Goal: Information Seeking & Learning: Check status

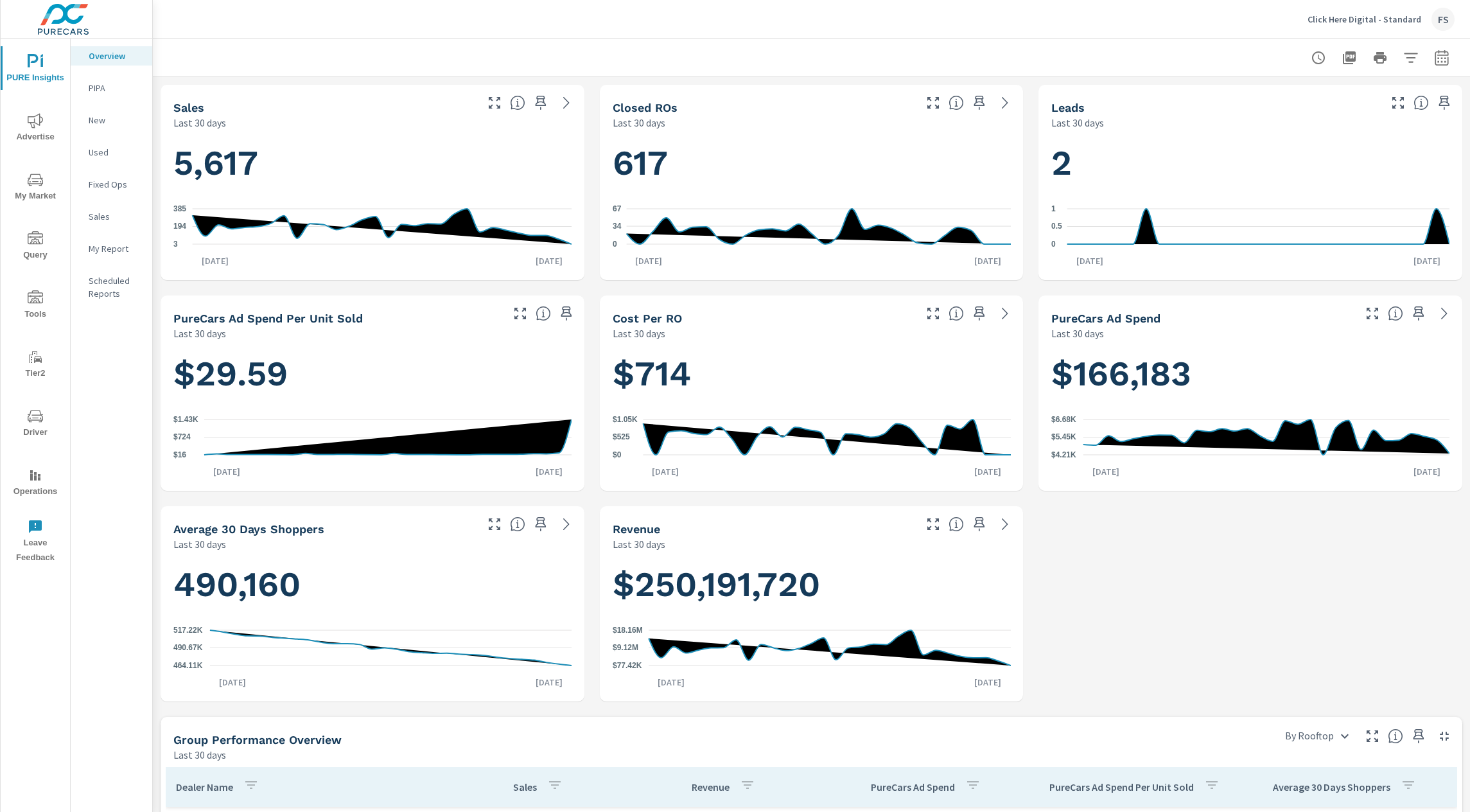
click at [1435, 18] on div "FS" at bounding box center [1443, 19] width 23 height 23
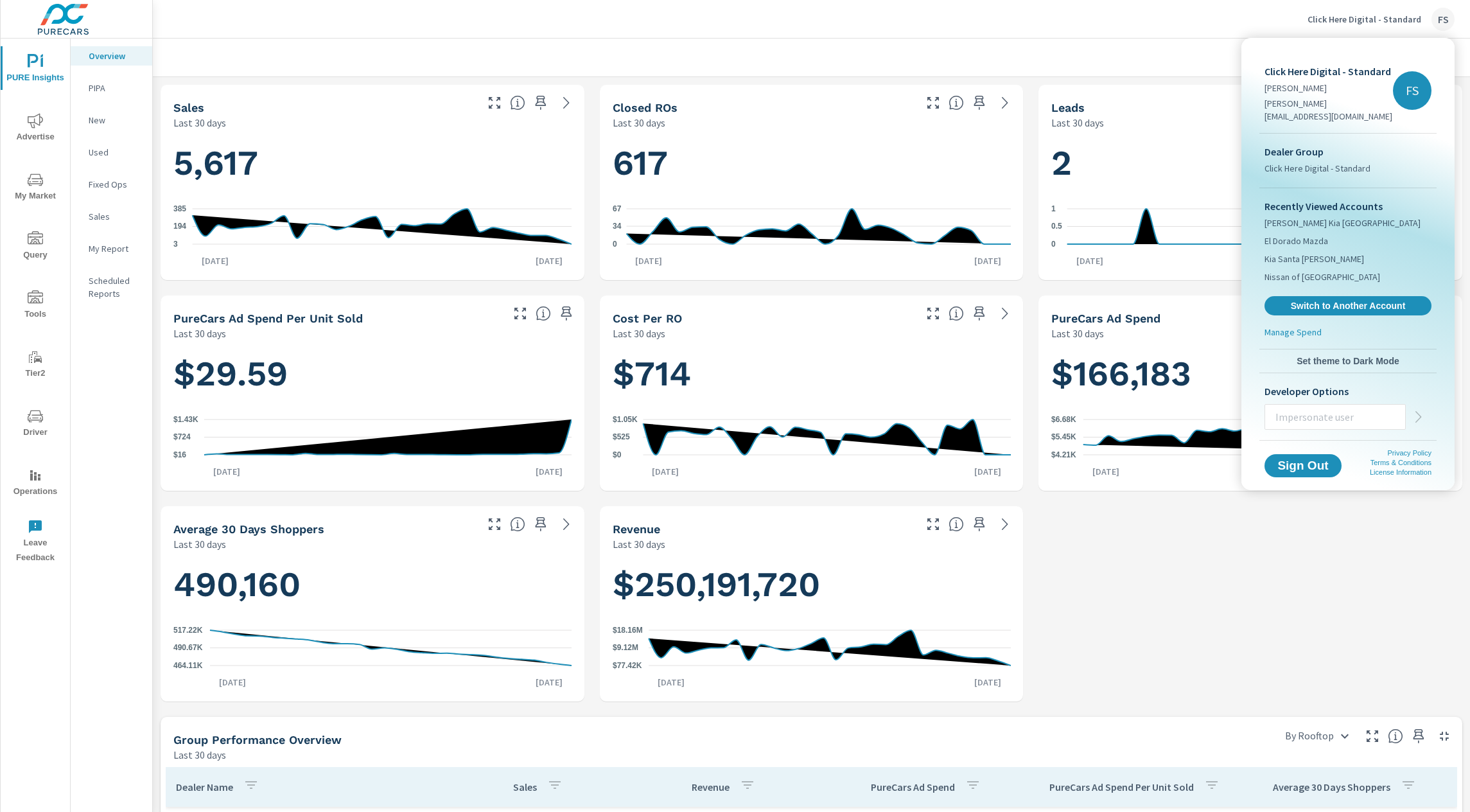
click at [1442, 19] on div at bounding box center [735, 406] width 1470 height 812
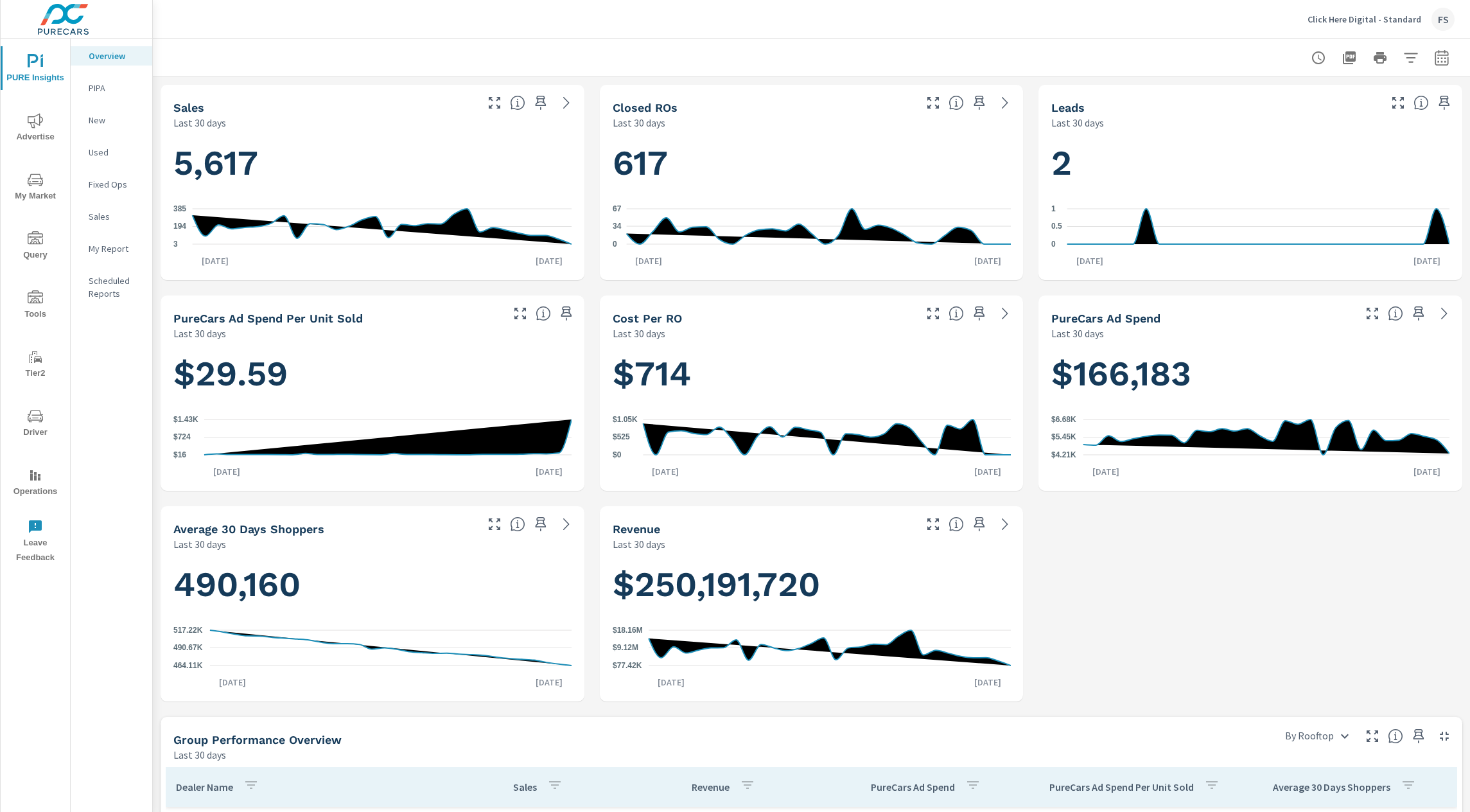
click at [37, 471] on icon "nav menu" at bounding box center [35, 475] width 15 height 15
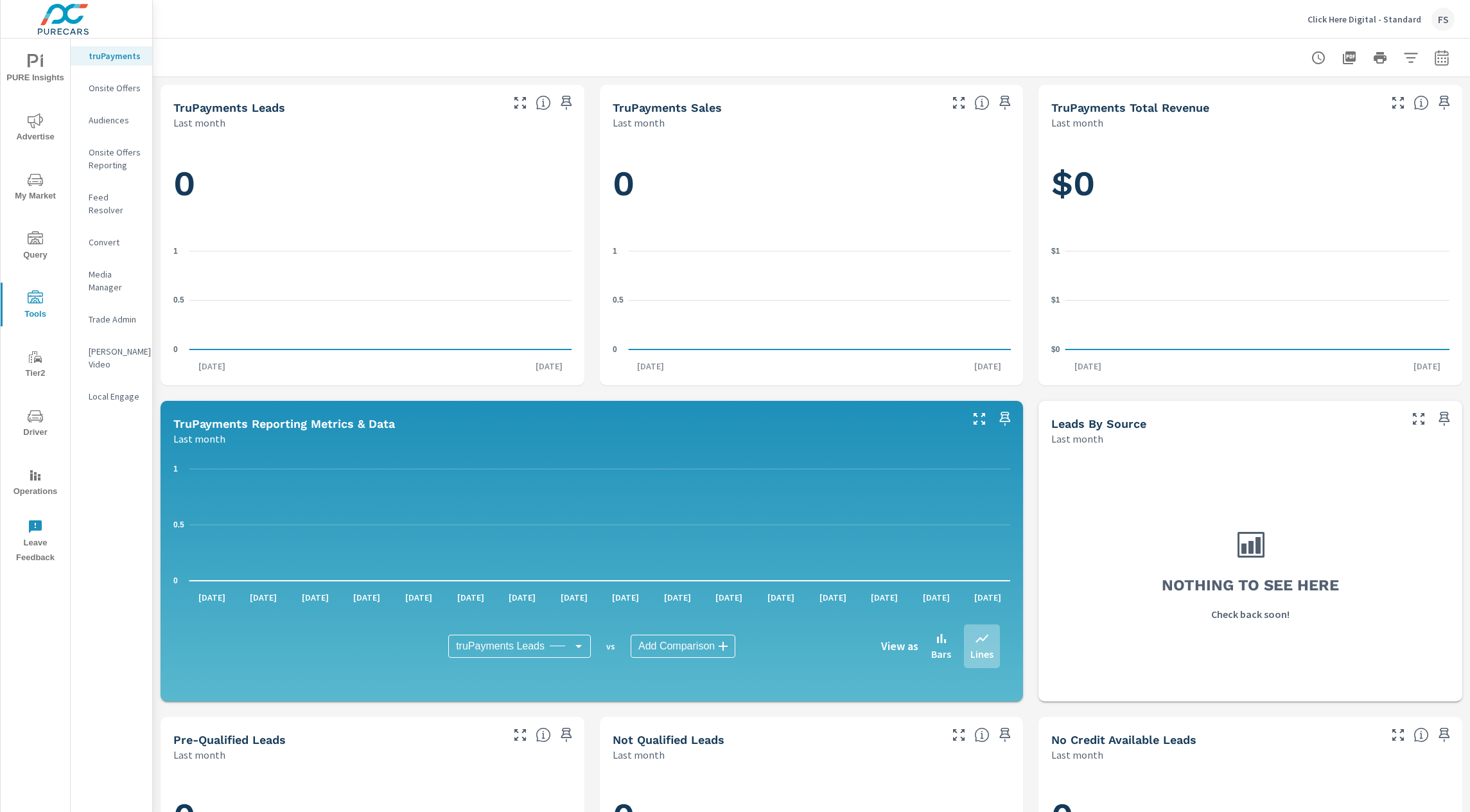
click at [39, 410] on icon "nav menu" at bounding box center [35, 415] width 15 height 12
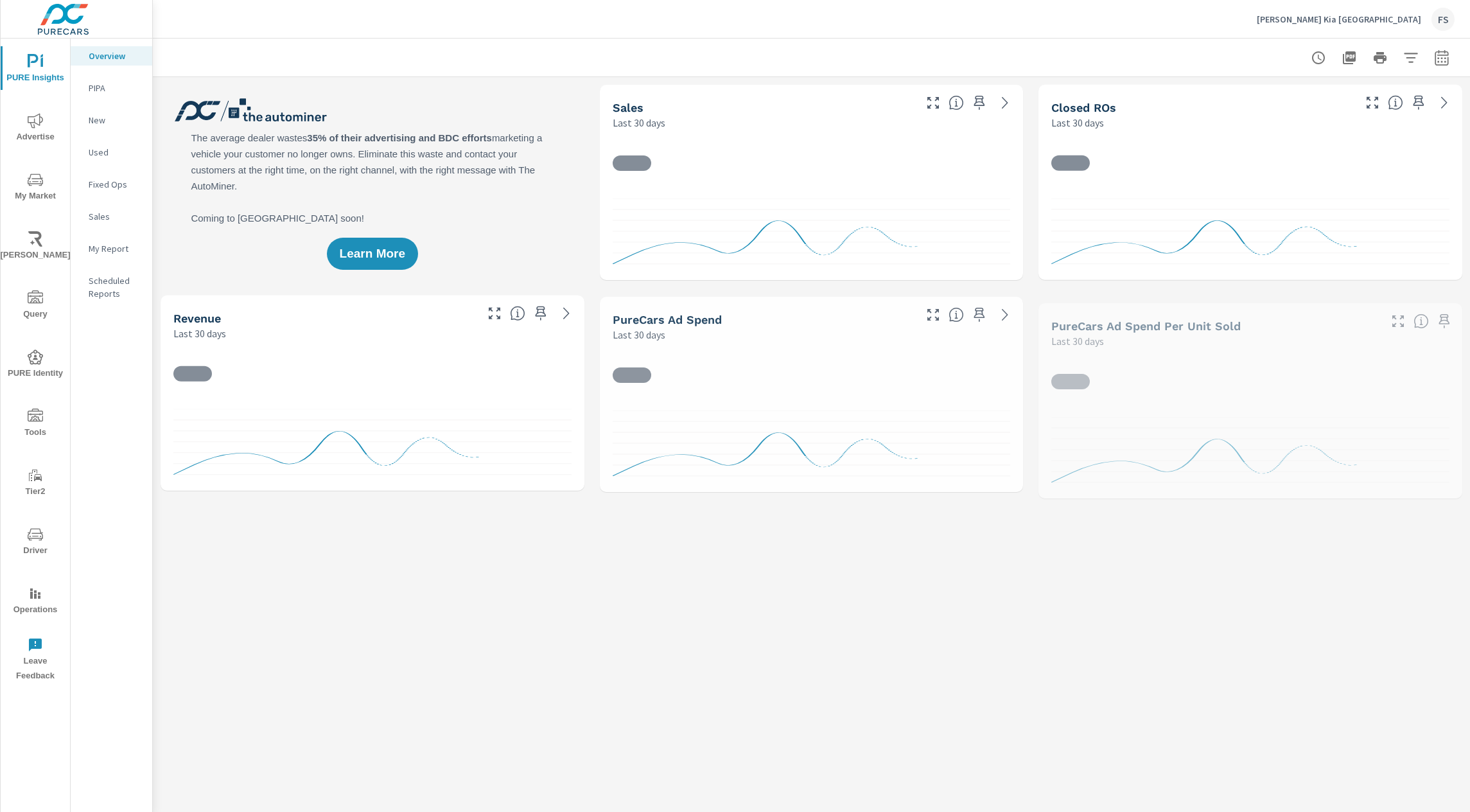
click at [39, 600] on icon "nav menu" at bounding box center [35, 593] width 15 height 15
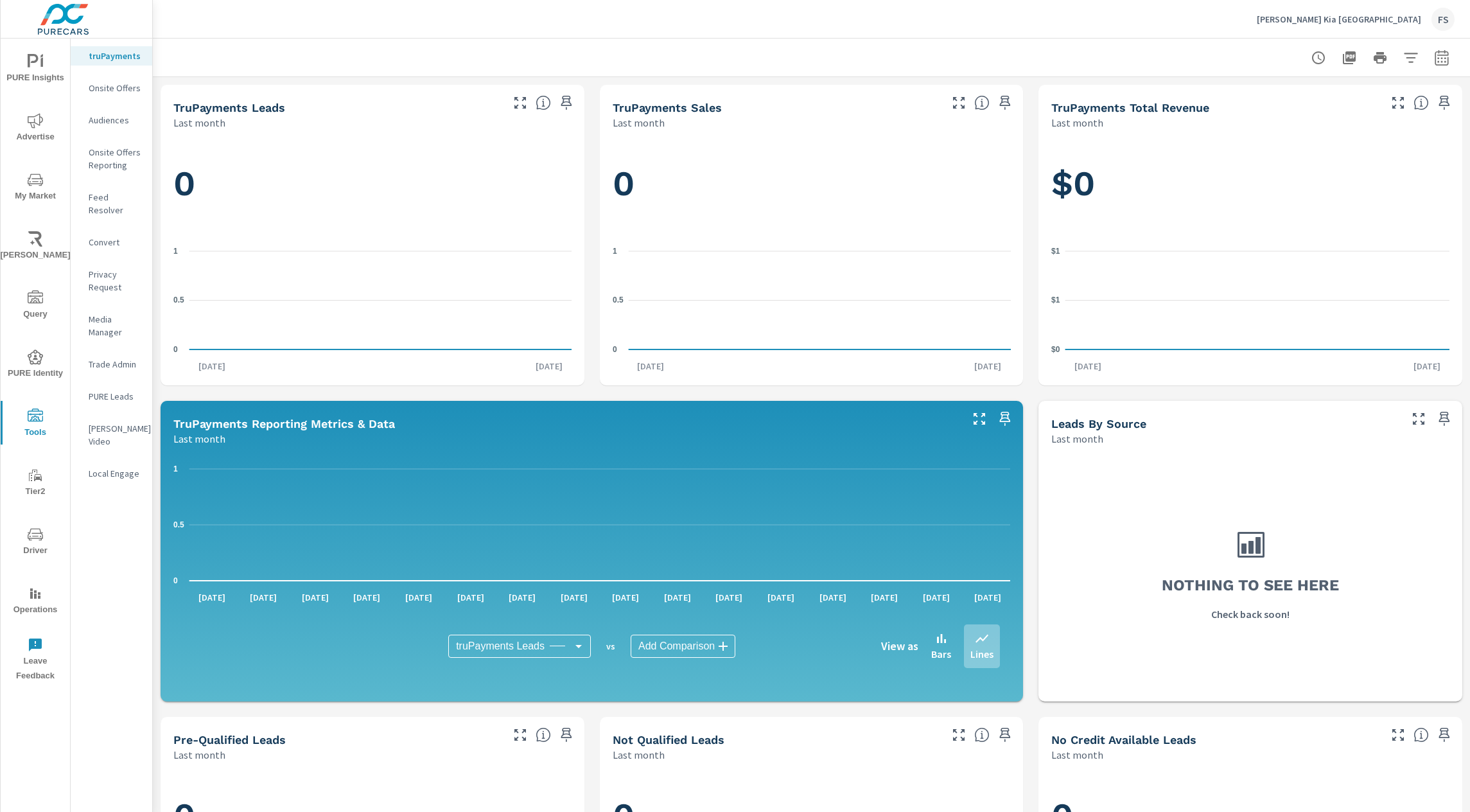
click at [40, 596] on rect "nav menu" at bounding box center [40, 596] width 3 height 3
click at [600, 38] on header "Jerry Seiner Kia Salt Lake FS" at bounding box center [812, 19] width 1318 height 39
click at [1356, 21] on p "Jerry Seiner Kia Salt Lake" at bounding box center [1339, 19] width 165 height 11
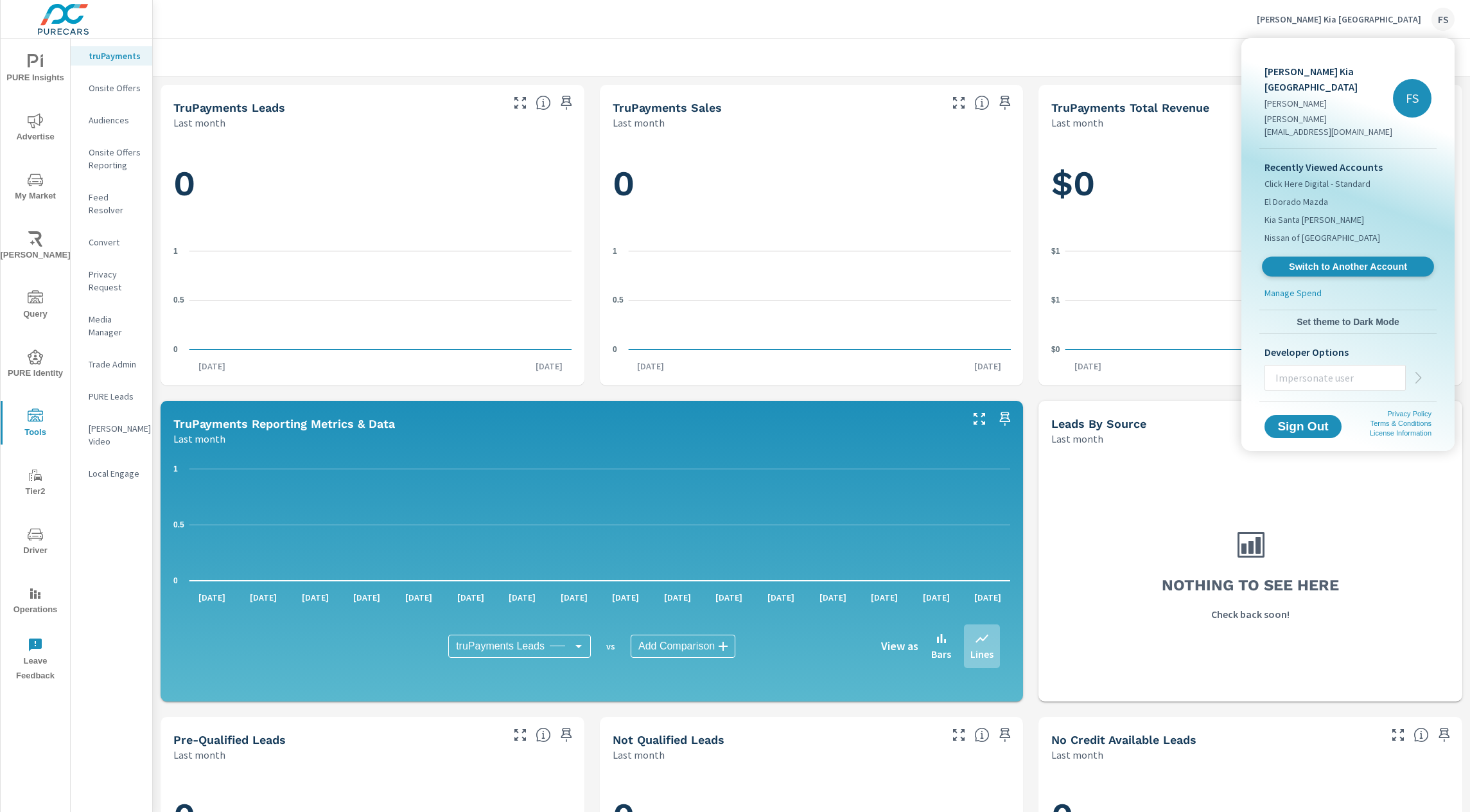
click at [1328, 257] on link "Switch to Another Account" at bounding box center [1348, 267] width 172 height 20
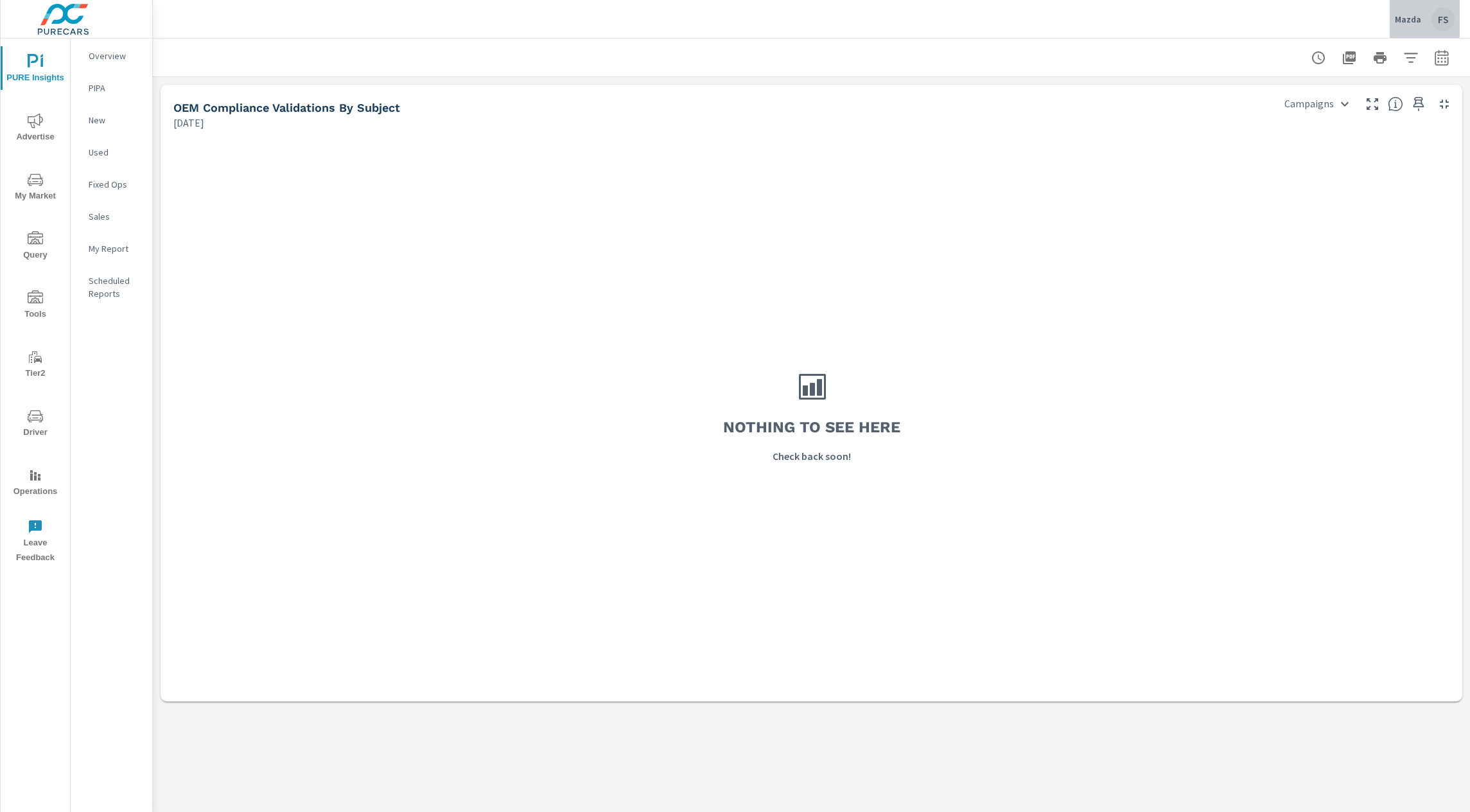
click at [1410, 17] on p "Mazda" at bounding box center [1408, 19] width 27 height 11
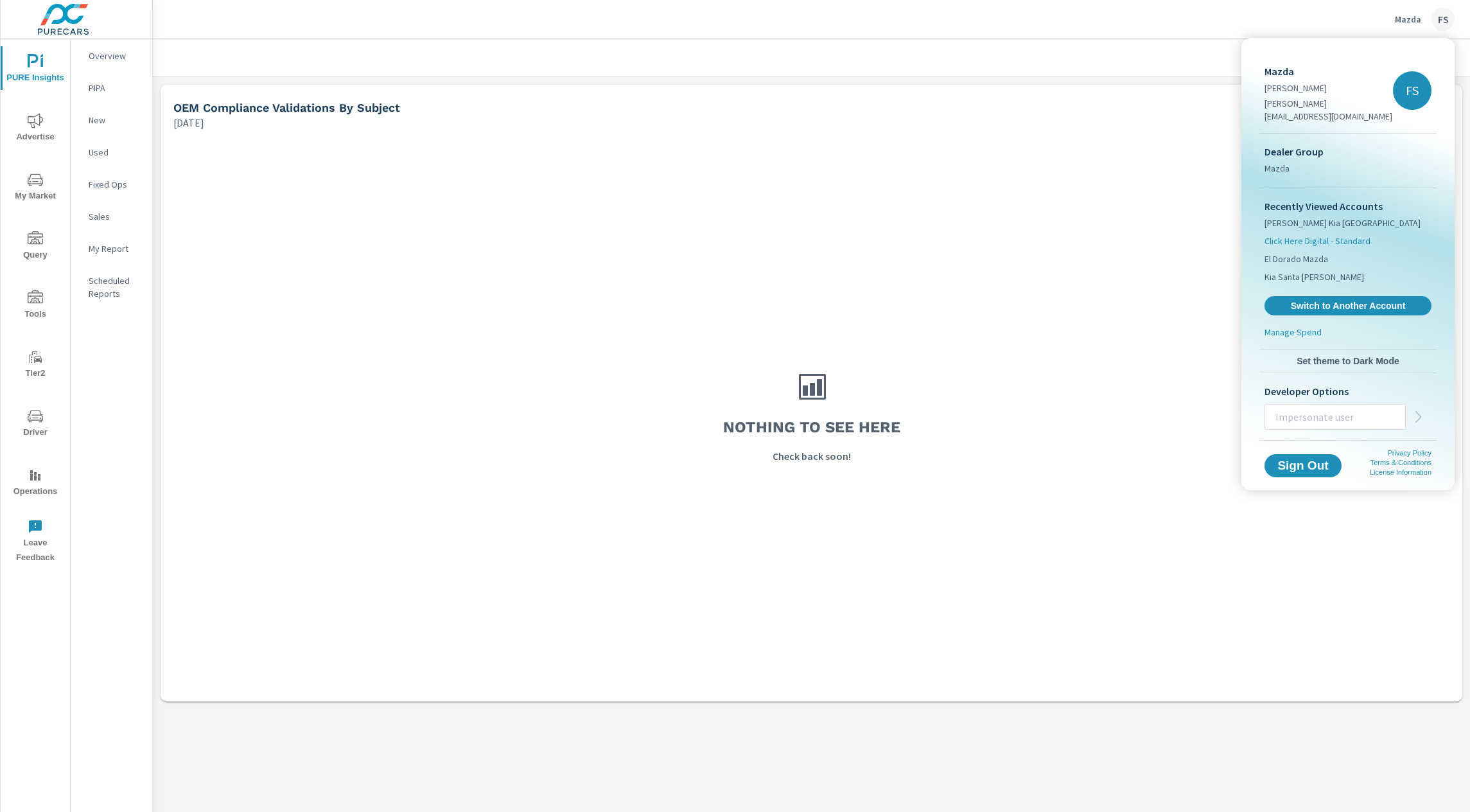
click at [1324, 234] on span "Click Here Digital - Standard" at bounding box center [1318, 241] width 106 height 13
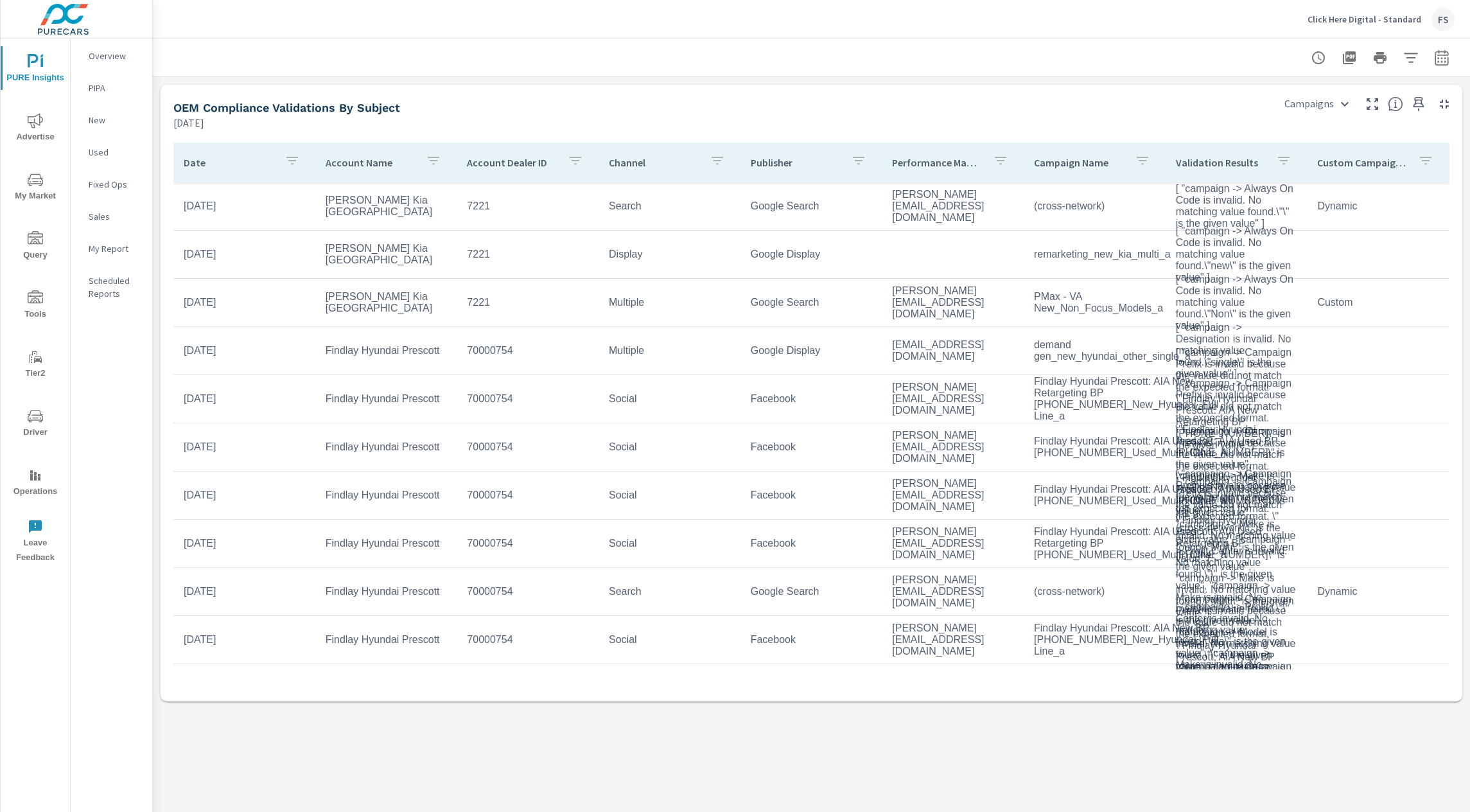
click at [975, 21] on div "Click Here Digital - Standard FS" at bounding box center [812, 19] width 1287 height 38
click at [906, 33] on div "Click Here Digital - Standard FS" at bounding box center [812, 19] width 1287 height 38
drag, startPoint x: 906, startPoint y: 33, endPoint x: 878, endPoint y: 257, distance: 225.7
click at [890, 226] on div "Click Here Digital - Standard FS OEM Compliance Report Click Here Digital - Sta…" at bounding box center [812, 406] width 1318 height 812
click at [1063, 285] on td "PMax - VA New_Non_Focus_Models_a" at bounding box center [1094, 303] width 142 height 44
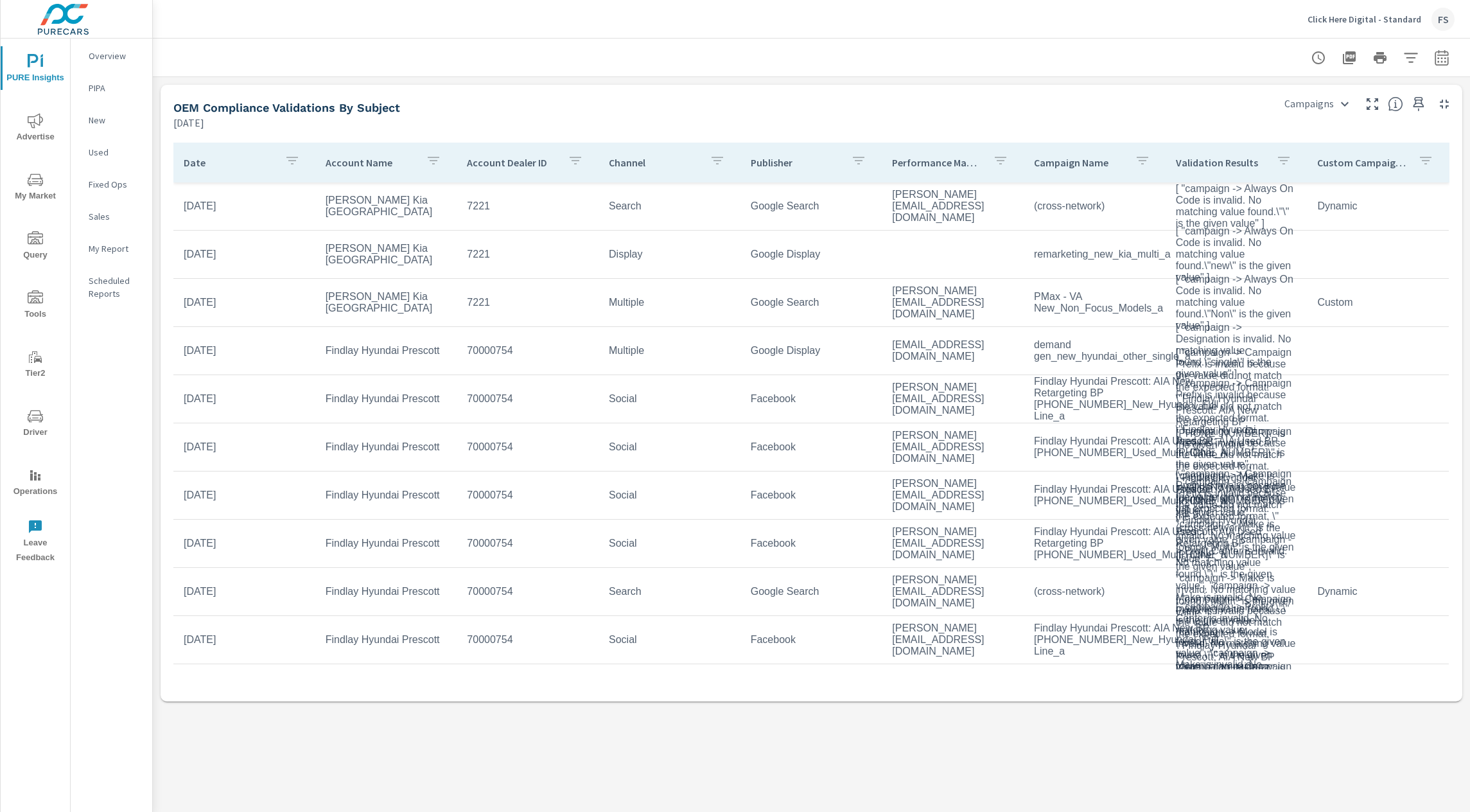
click at [1063, 285] on td "PMax - VA New_Non_Focus_Models_a" at bounding box center [1094, 303] width 142 height 44
click at [1221, 180] on th "Validation Results" at bounding box center [1236, 162] width 142 height 40
click at [1211, 207] on td "[ "campaign -> Always On Code is invalid. No matching value found.\"\" is the g…" at bounding box center [1236, 206] width 142 height 67
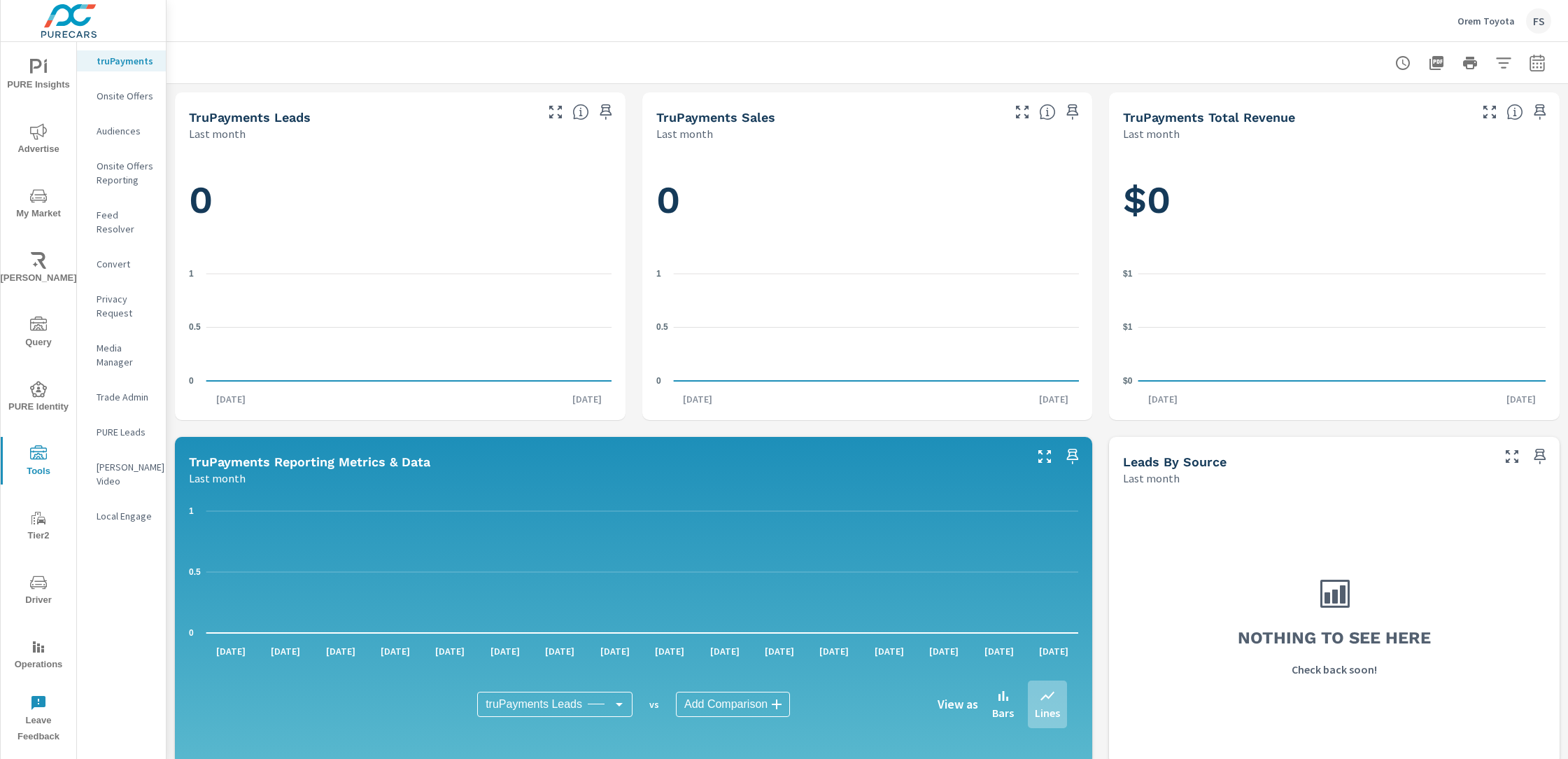
click at [860, 34] on div "Orem Toyota FS" at bounding box center [867, 20] width 1368 height 42
